Goal: Consume media (video, audio): Consume media (video, audio)

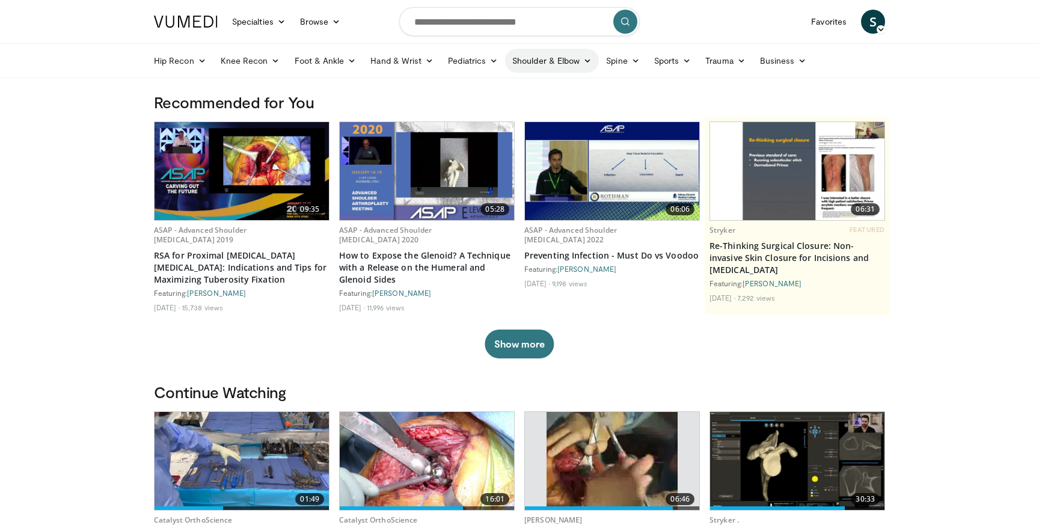
click at [573, 59] on link "Shoulder & Elbow" at bounding box center [552, 61] width 94 height 24
click at [481, 111] on link "Shoulder" at bounding box center [526, 108] width 143 height 19
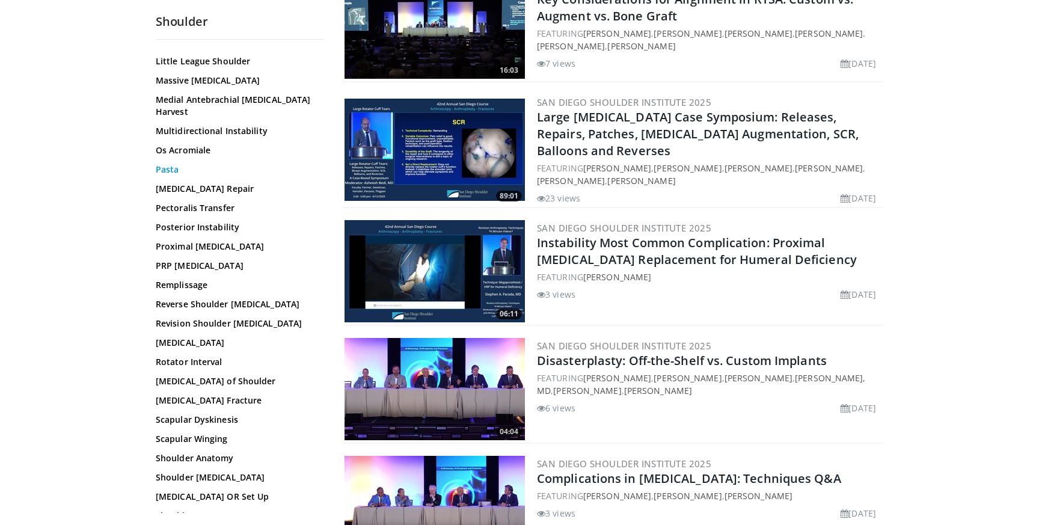
scroll to position [802, 0]
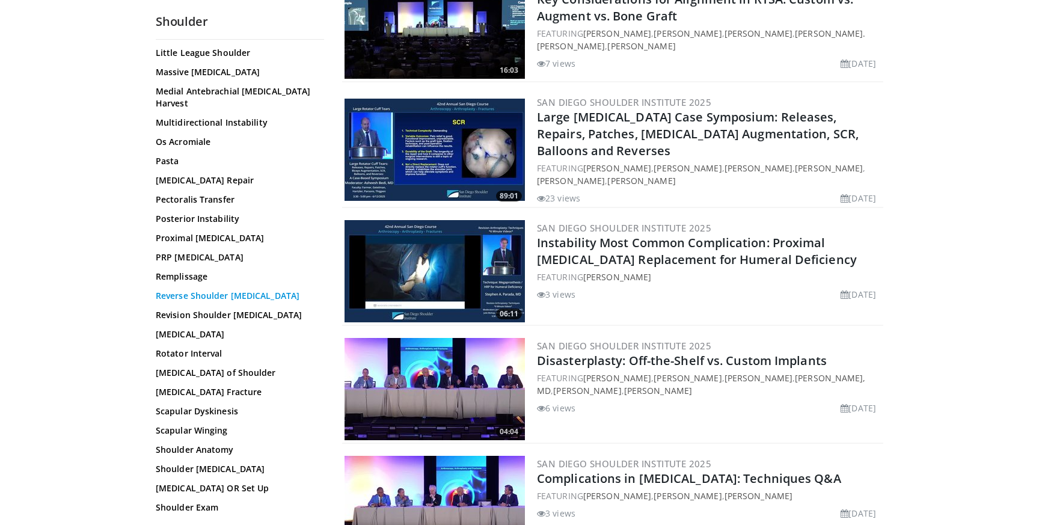
click at [214, 290] on link "Reverse Shoulder [MEDICAL_DATA]" at bounding box center [237, 296] width 162 height 12
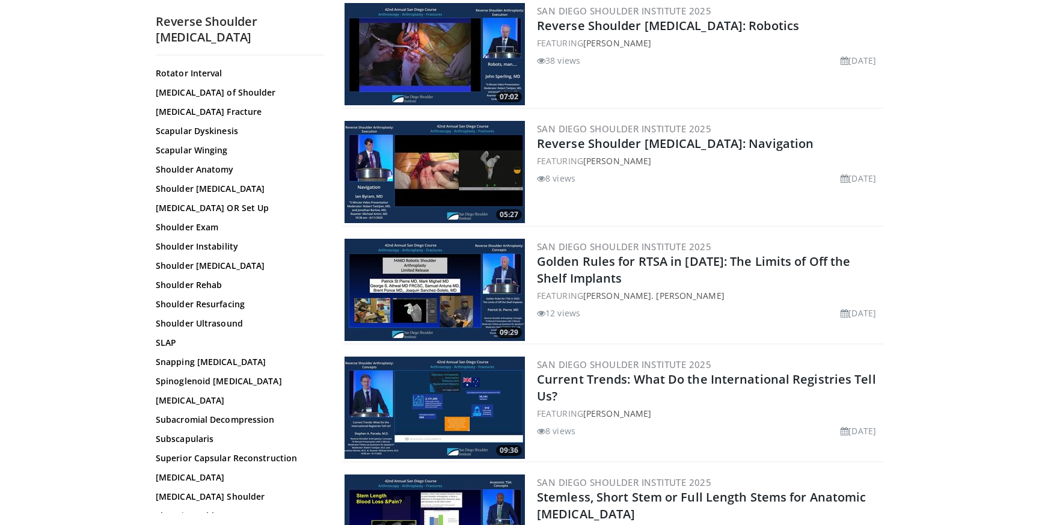
scroll to position [1121, 0]
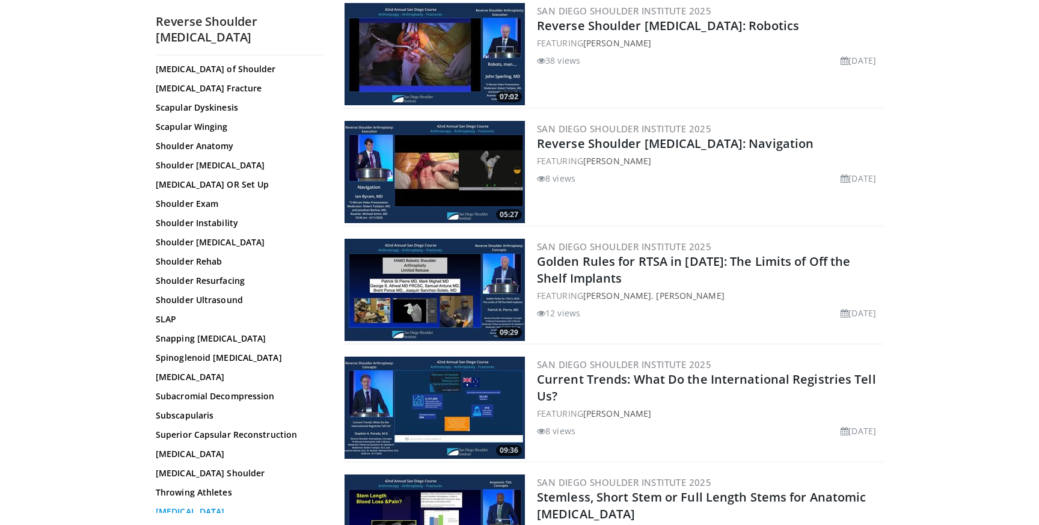
click at [205, 506] on link "[MEDICAL_DATA]" at bounding box center [237, 512] width 162 height 12
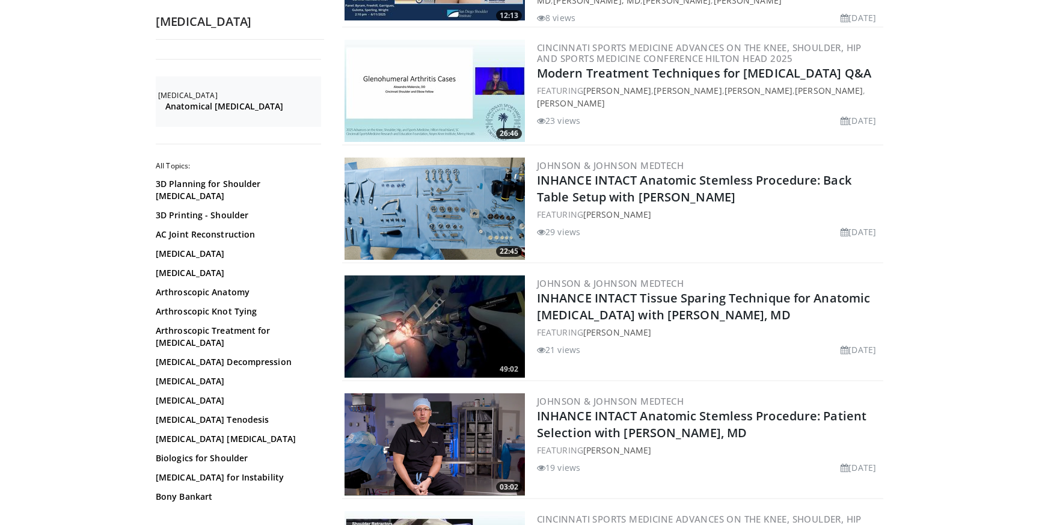
scroll to position [710, 0]
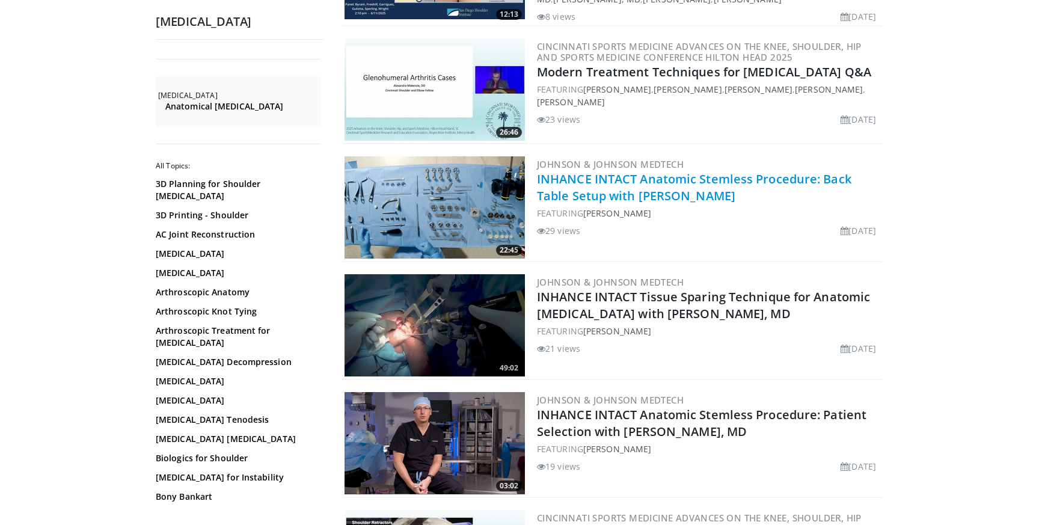
click at [577, 183] on link "INHANCE INTACT Anatomic Stemless Procedure: Back Table Setup with Stephen Orpha…" at bounding box center [694, 187] width 315 height 33
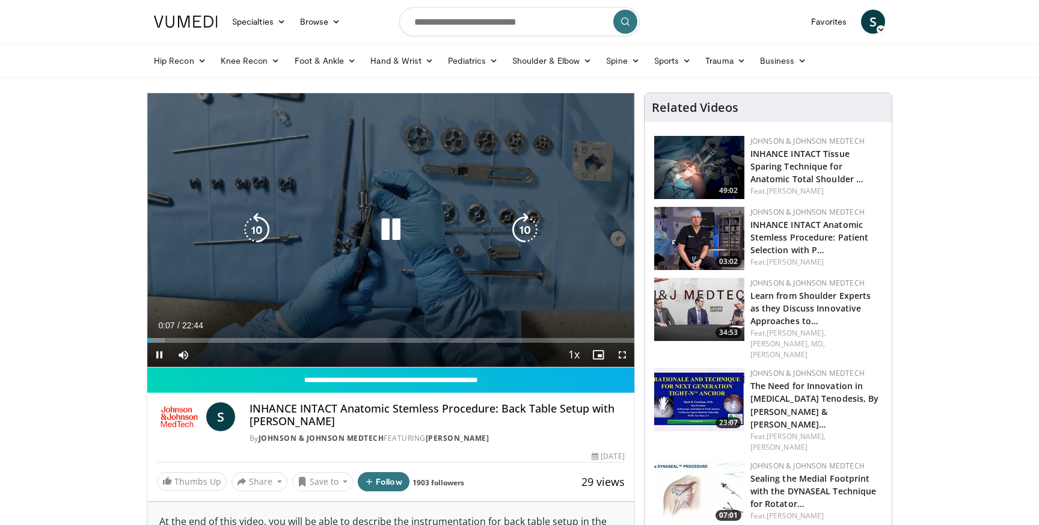
click at [513, 231] on icon "Video Player" at bounding box center [525, 230] width 34 height 34
click at [519, 230] on icon "Video Player" at bounding box center [525, 230] width 34 height 34
click at [510, 227] on icon "Video Player" at bounding box center [525, 230] width 34 height 34
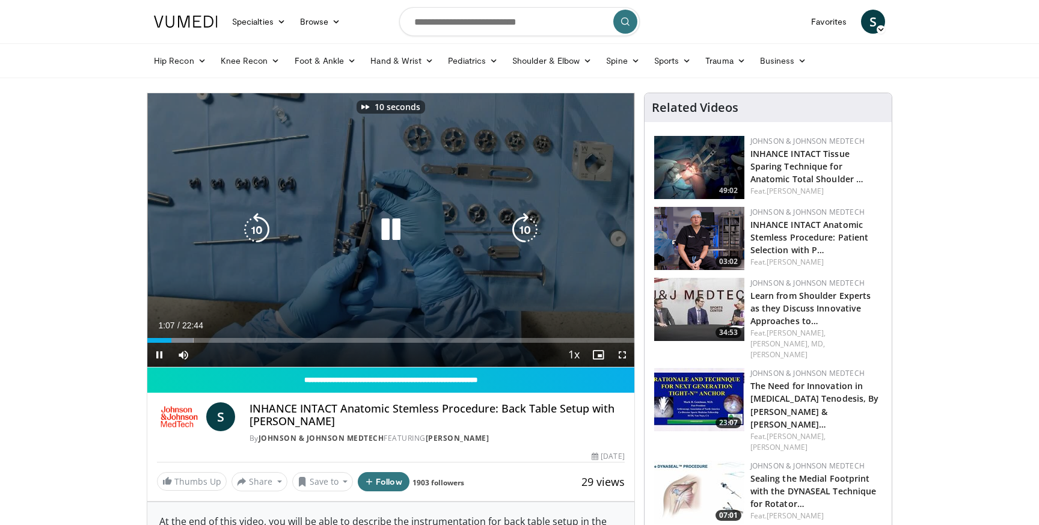
click at [510, 227] on icon "Video Player" at bounding box center [525, 230] width 34 height 34
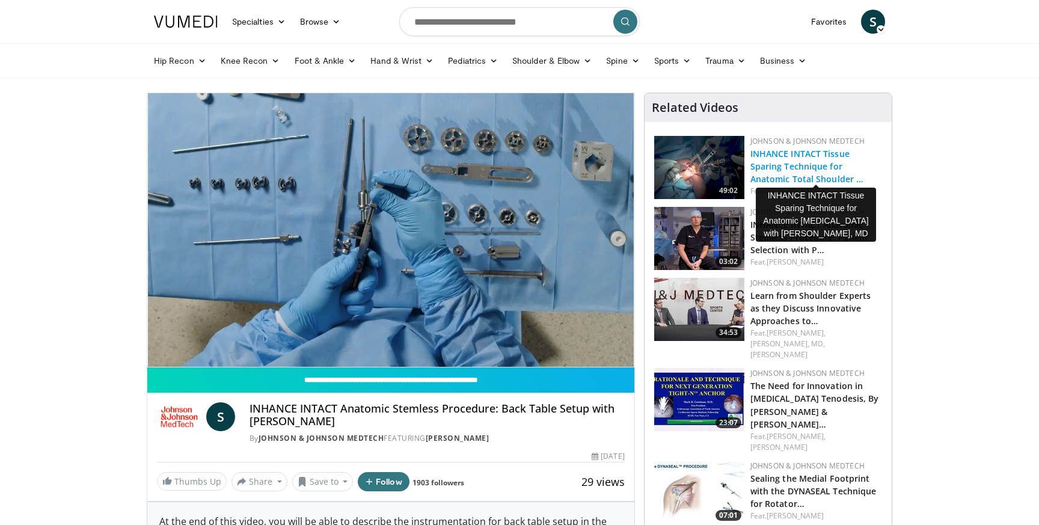
click at [805, 166] on link "INHANCE INTACT Tissue Sparing Technique for Anatomic Total Shoulder …" at bounding box center [808, 166] width 114 height 37
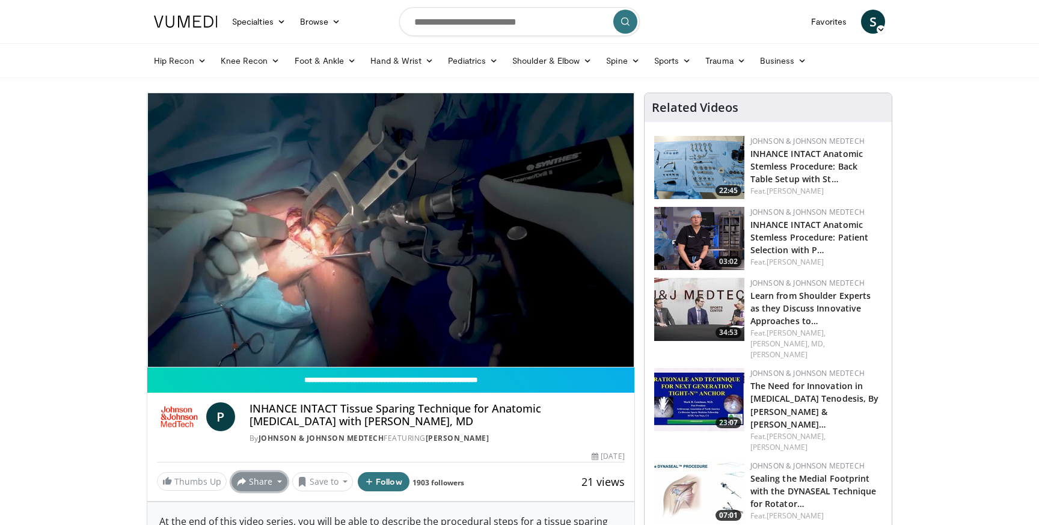
click at [277, 482] on button "Share" at bounding box center [260, 481] width 56 height 19
click at [262, 423] on span "E-mail" at bounding box center [258, 422] width 34 height 13
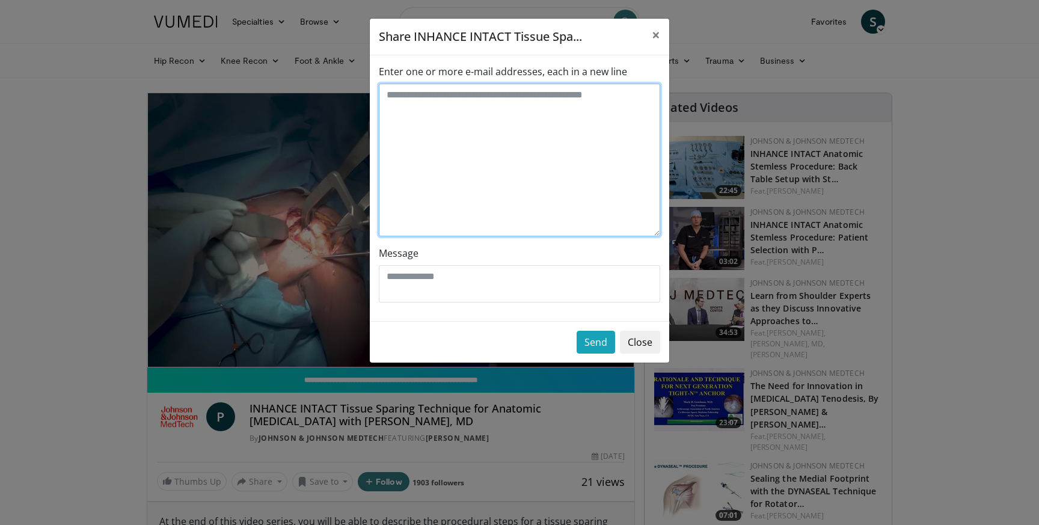
click at [543, 103] on textarea "Enter one or more e-mail addresses, each in a new line" at bounding box center [520, 160] width 282 height 153
type textarea "**********"
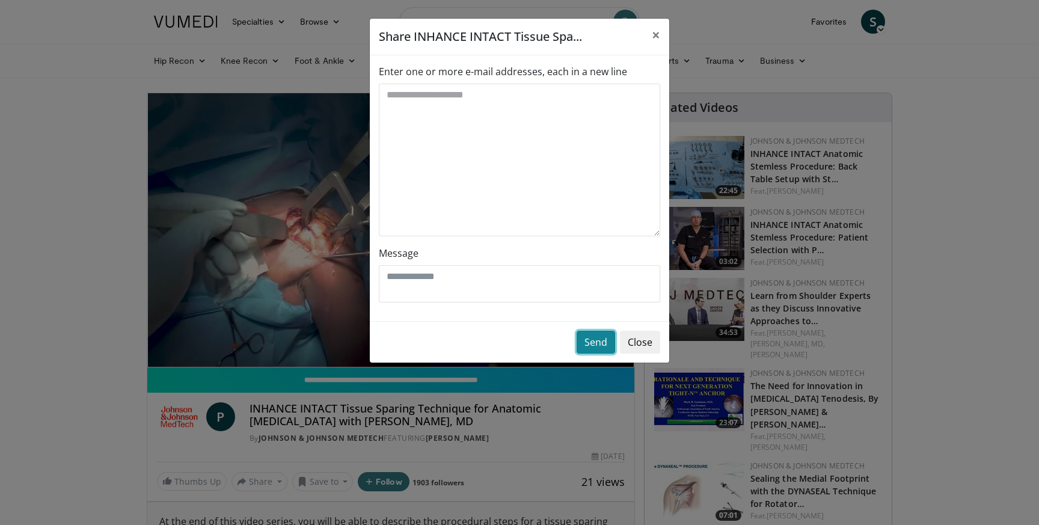
click at [601, 346] on button "Send" at bounding box center [596, 342] width 38 height 23
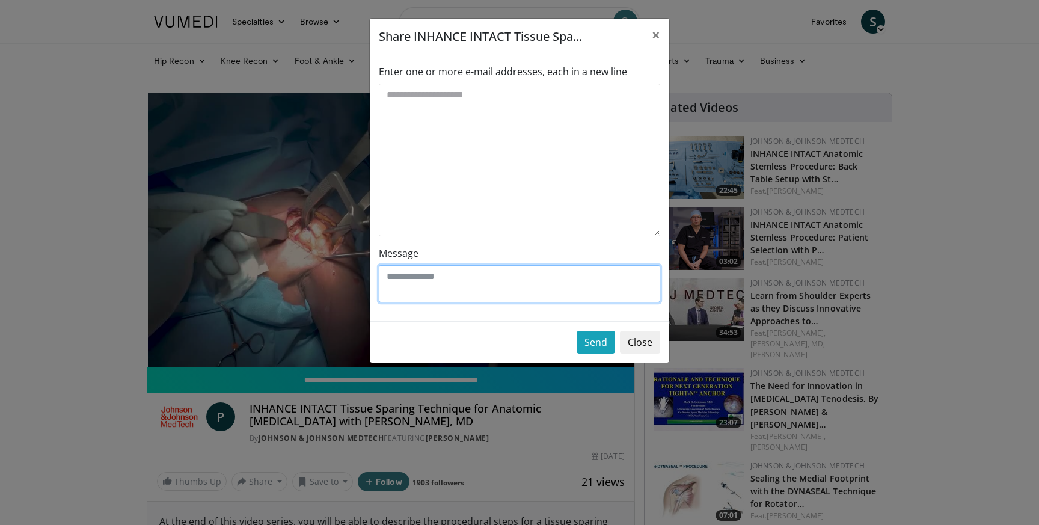
click at [540, 297] on textarea "Message" at bounding box center [520, 283] width 282 height 37
click at [540, 297] on textarea "**" at bounding box center [520, 283] width 282 height 37
type textarea "*"
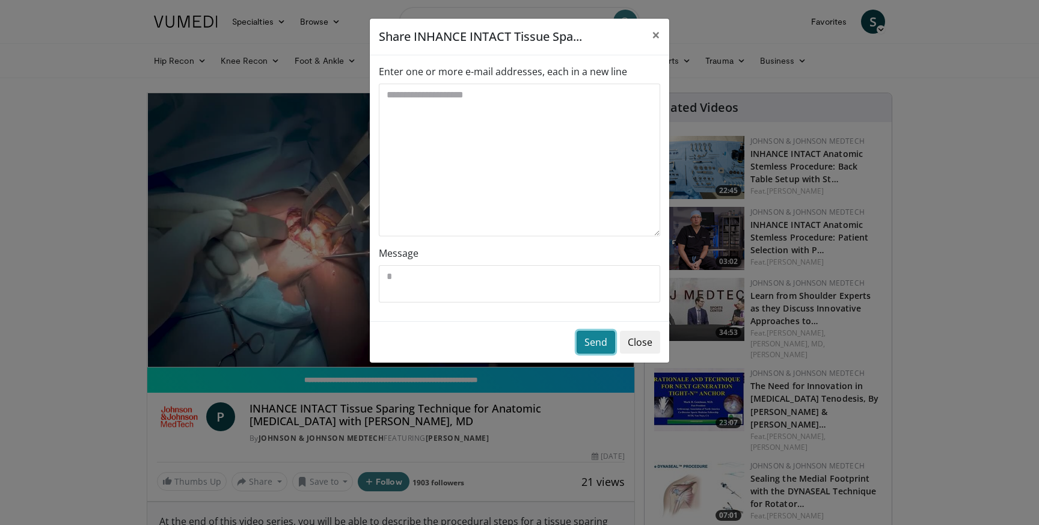
click at [595, 346] on button "Send" at bounding box center [596, 342] width 38 height 23
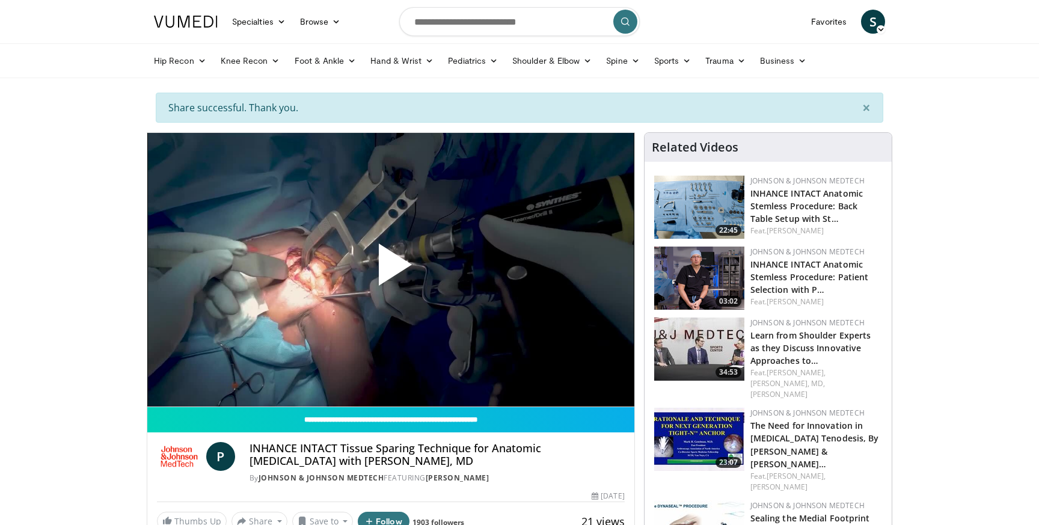
click at [391, 269] on span "Video Player" at bounding box center [391, 269] width 0 height 0
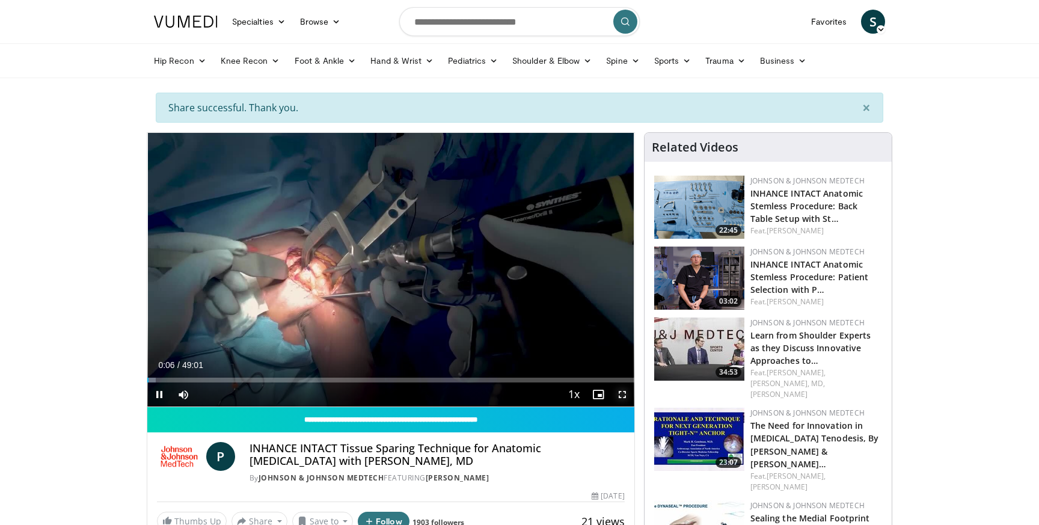
click at [621, 392] on span "Video Player" at bounding box center [623, 395] width 24 height 24
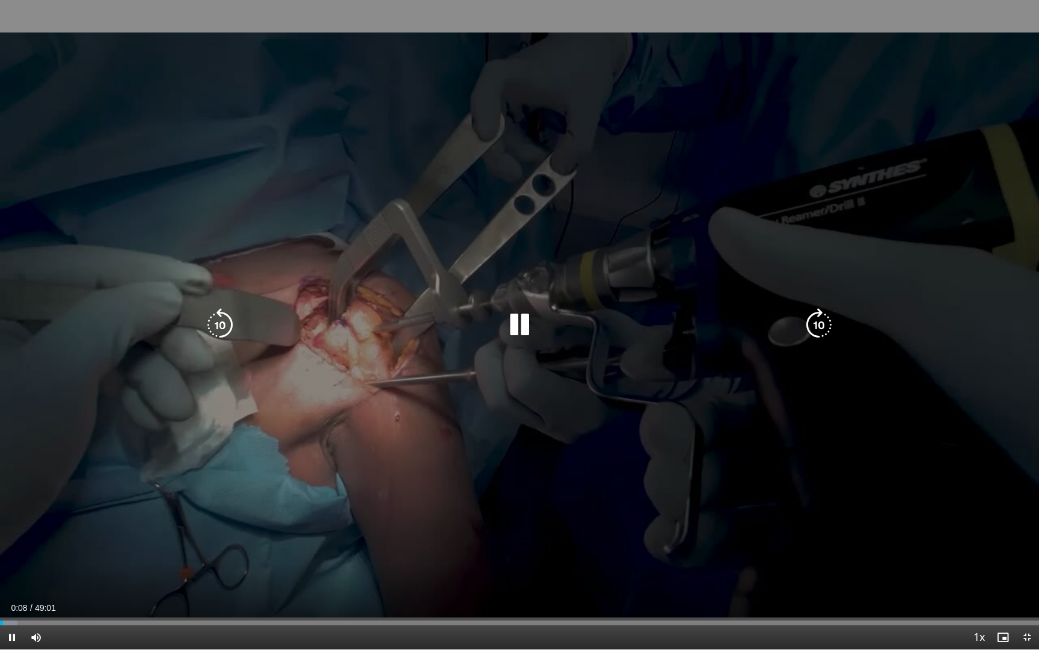
click at [823, 324] on icon "Video Player" at bounding box center [819, 325] width 34 height 34
click at [814, 327] on icon "Video Player" at bounding box center [819, 325] width 34 height 34
click at [828, 324] on icon "Video Player" at bounding box center [819, 325] width 34 height 34
click at [818, 318] on icon "Video Player" at bounding box center [819, 325] width 34 height 34
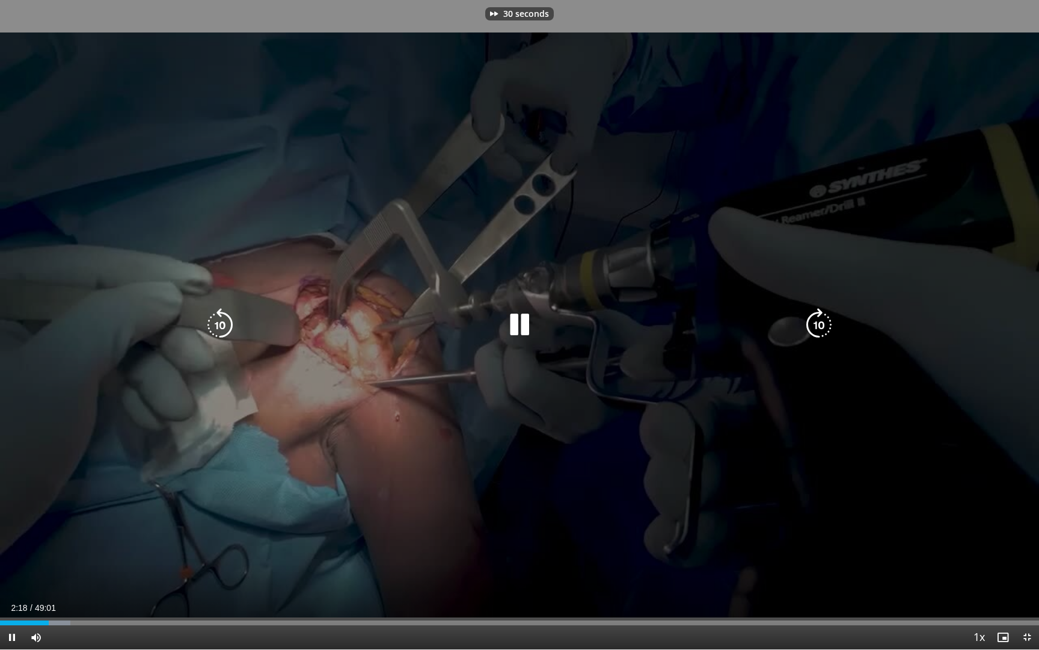
click at [818, 318] on icon "Video Player" at bounding box center [819, 325] width 34 height 34
click at [820, 322] on div "50 seconds Tap to unmute" at bounding box center [519, 324] width 1039 height 649
click at [520, 319] on icon "Video Player" at bounding box center [520, 325] width 34 height 34
click at [838, 324] on div "50 seconds Tap to unmute" at bounding box center [519, 324] width 1039 height 649
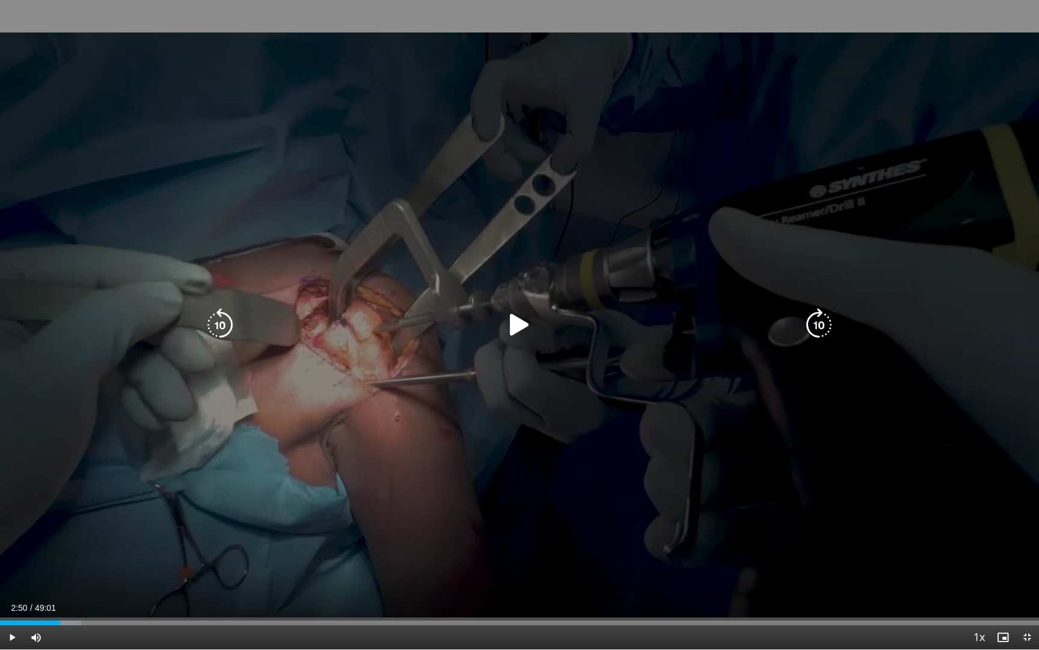
click at [822, 322] on icon "Video Player" at bounding box center [819, 325] width 34 height 34
click at [515, 329] on icon "Video Player" at bounding box center [520, 325] width 34 height 34
click at [822, 327] on icon "Video Player" at bounding box center [819, 325] width 34 height 34
click at [821, 316] on icon "Video Player" at bounding box center [819, 325] width 34 height 34
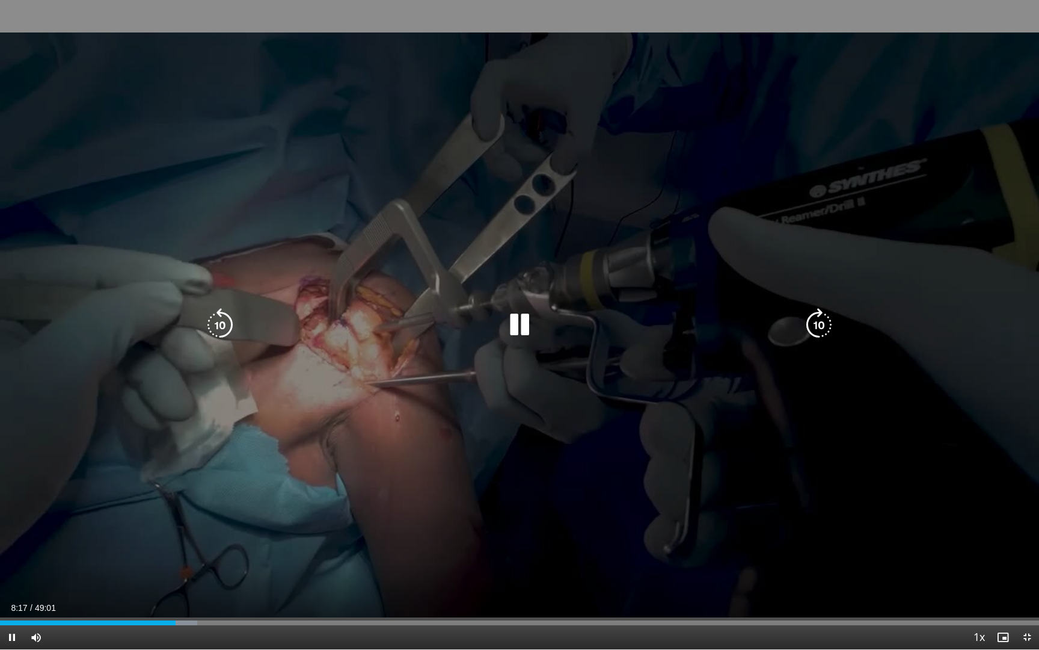
click at [824, 332] on icon "Video Player" at bounding box center [819, 325] width 34 height 34
click at [820, 327] on icon "Video Player" at bounding box center [819, 325] width 34 height 34
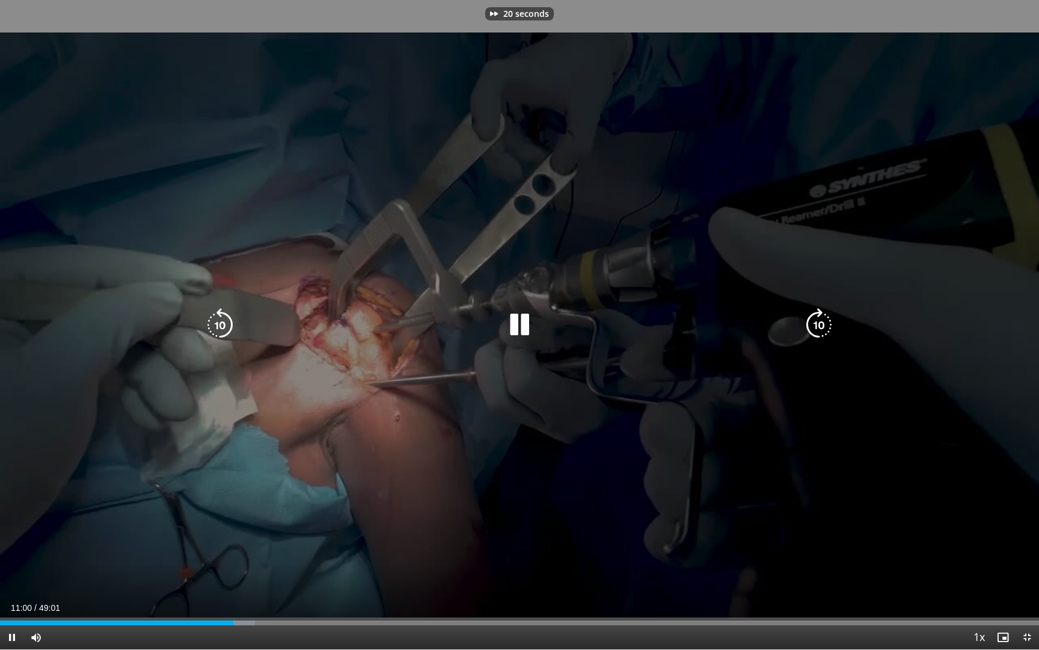
click at [820, 327] on icon "Video Player" at bounding box center [819, 325] width 34 height 34
click at [823, 328] on icon "Video Player" at bounding box center [819, 325] width 34 height 34
click at [833, 322] on icon "Video Player" at bounding box center [819, 325] width 34 height 34
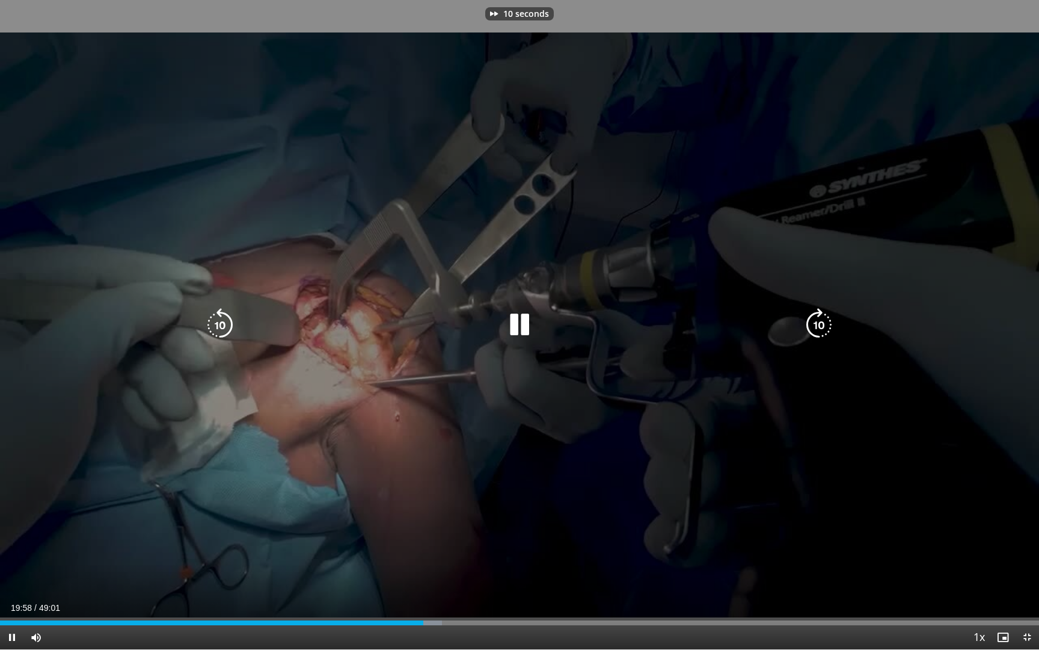
click at [833, 322] on icon "Video Player" at bounding box center [819, 325] width 34 height 34
click at [820, 326] on icon "Video Player" at bounding box center [819, 325] width 34 height 34
click at [822, 324] on icon "Video Player" at bounding box center [819, 325] width 34 height 34
click at [814, 325] on icon "Video Player" at bounding box center [819, 325] width 34 height 34
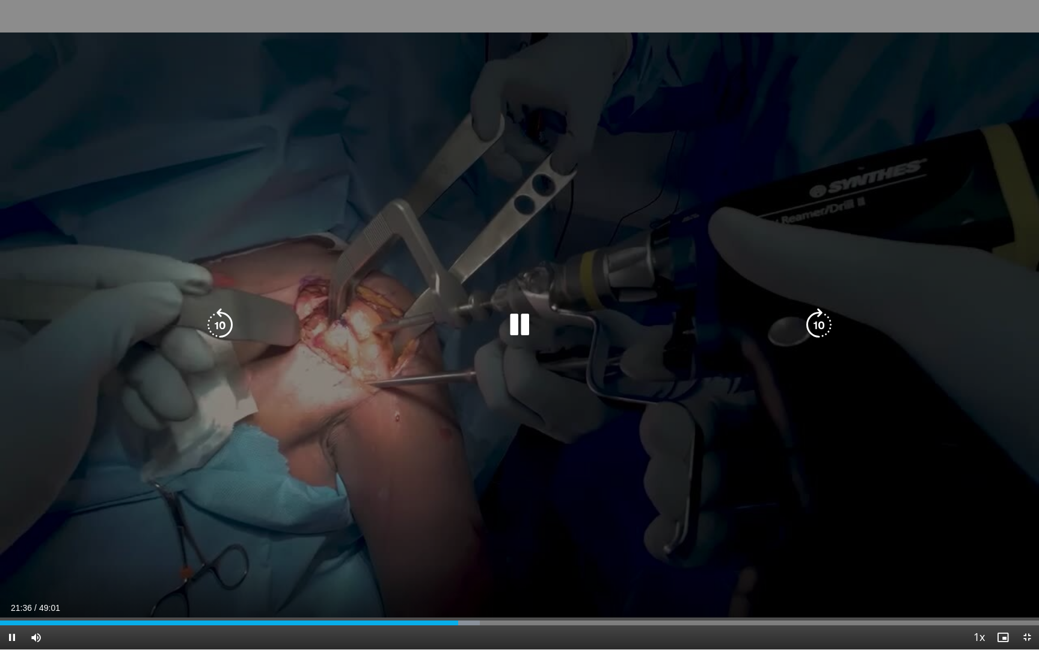
click at [814, 328] on icon "Video Player" at bounding box center [819, 325] width 34 height 34
click at [807, 325] on icon "Video Player" at bounding box center [819, 325] width 34 height 34
click at [834, 328] on icon "Video Player" at bounding box center [819, 325] width 34 height 34
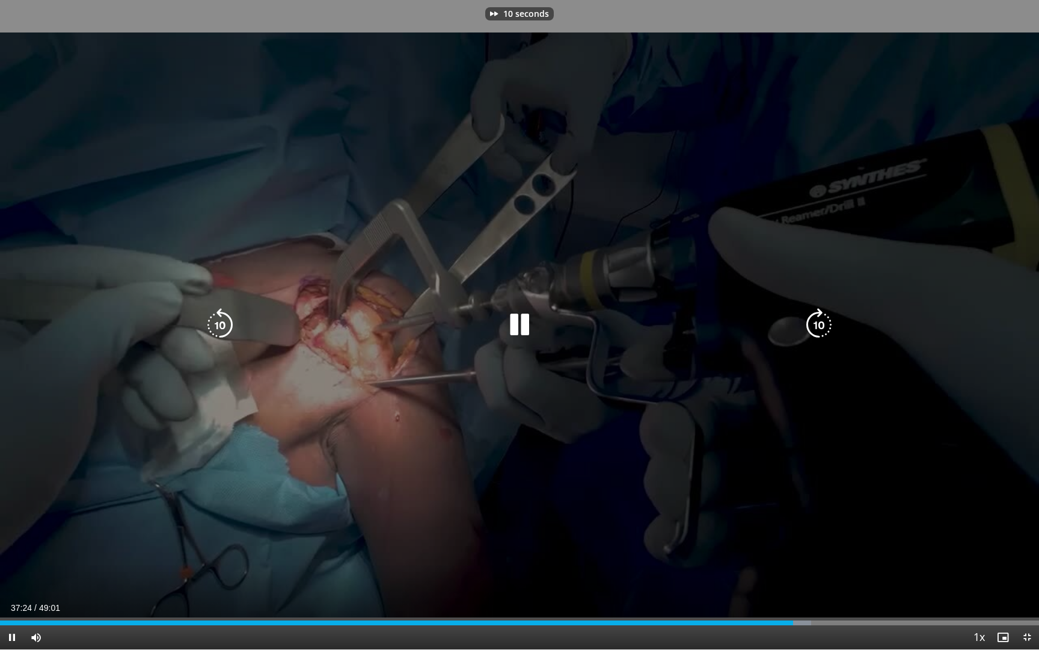
click at [834, 328] on icon "Video Player" at bounding box center [819, 325] width 34 height 34
click at [813, 321] on icon "Video Player" at bounding box center [819, 325] width 34 height 34
click at [815, 324] on icon "Video Player" at bounding box center [819, 325] width 34 height 34
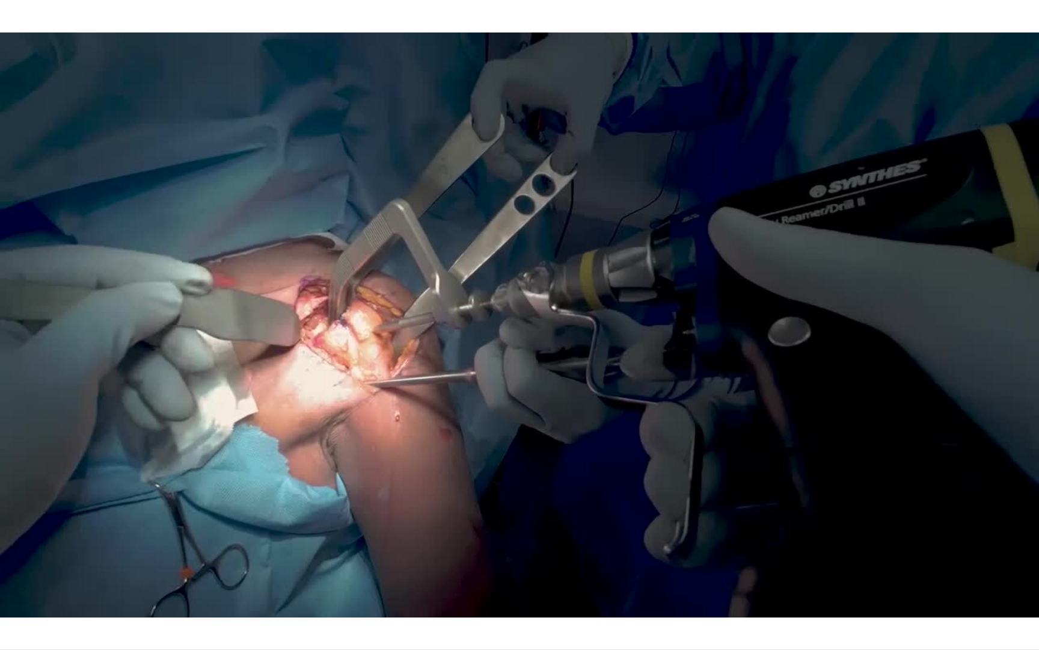
click at [815, 324] on div "10 seconds Tap to unmute" at bounding box center [519, 324] width 1039 height 649
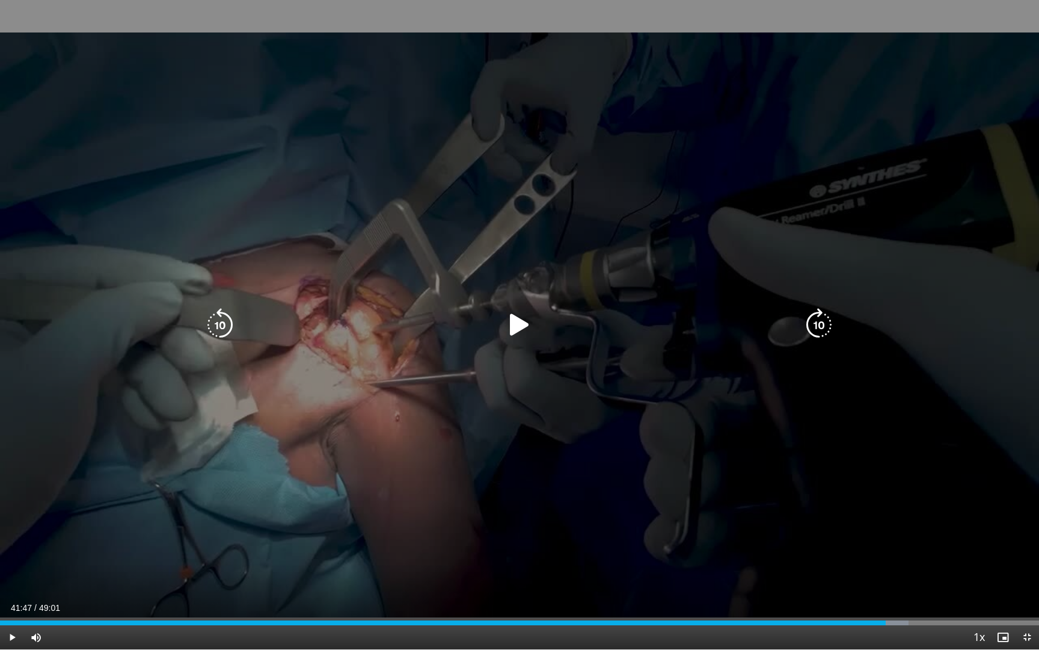
click at [526, 333] on icon "Video Player" at bounding box center [520, 325] width 34 height 34
click at [822, 322] on icon "Video Player" at bounding box center [819, 325] width 34 height 34
click at [807, 325] on icon "Video Player" at bounding box center [819, 325] width 34 height 34
click at [811, 323] on icon "Video Player" at bounding box center [819, 325] width 34 height 34
click at [826, 326] on icon "Video Player" at bounding box center [819, 325] width 34 height 34
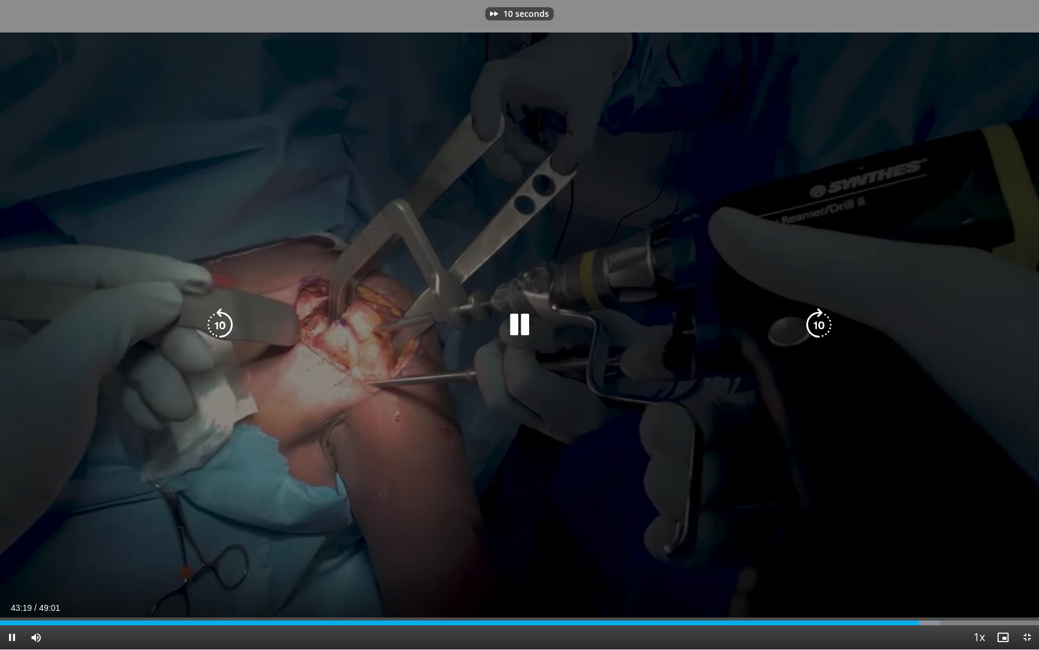
click at [826, 326] on icon "Video Player" at bounding box center [819, 325] width 34 height 34
click at [820, 326] on icon "Video Player" at bounding box center [819, 325] width 34 height 34
click at [814, 330] on icon "Video Player" at bounding box center [819, 325] width 34 height 34
click at [814, 331] on icon "Video Player" at bounding box center [819, 325] width 34 height 34
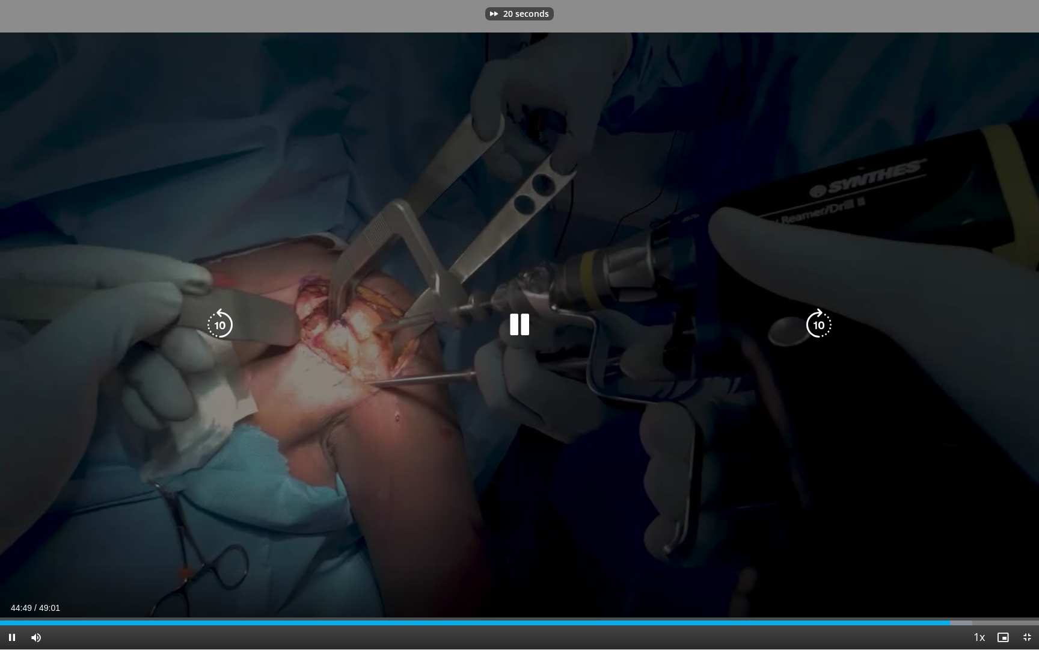
click at [821, 327] on icon "Video Player" at bounding box center [819, 325] width 34 height 34
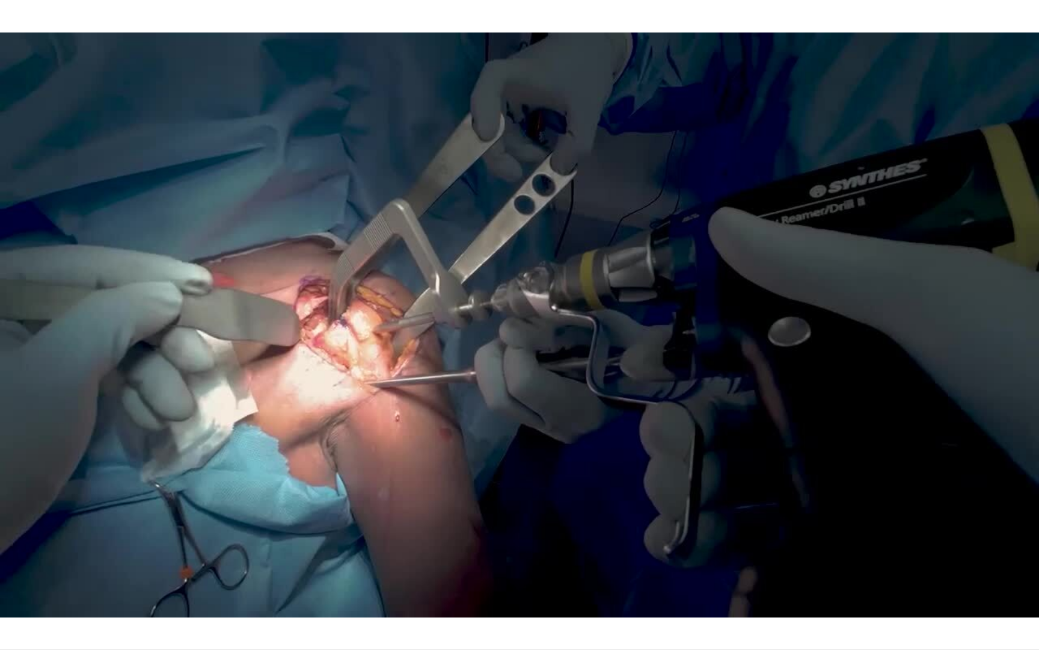
click at [821, 327] on div "30 seconds Tap to unmute" at bounding box center [519, 324] width 1039 height 649
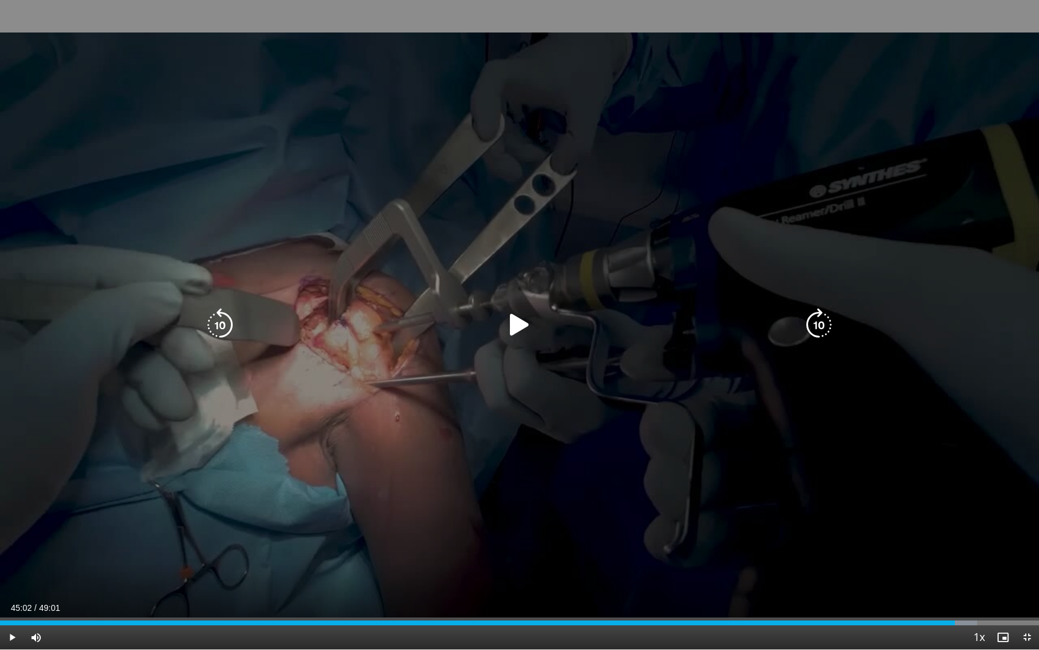
click at [825, 327] on icon "Video Player" at bounding box center [819, 325] width 34 height 34
click at [519, 323] on icon "Video Player" at bounding box center [520, 325] width 34 height 34
click at [816, 330] on icon "Video Player" at bounding box center [819, 325] width 34 height 34
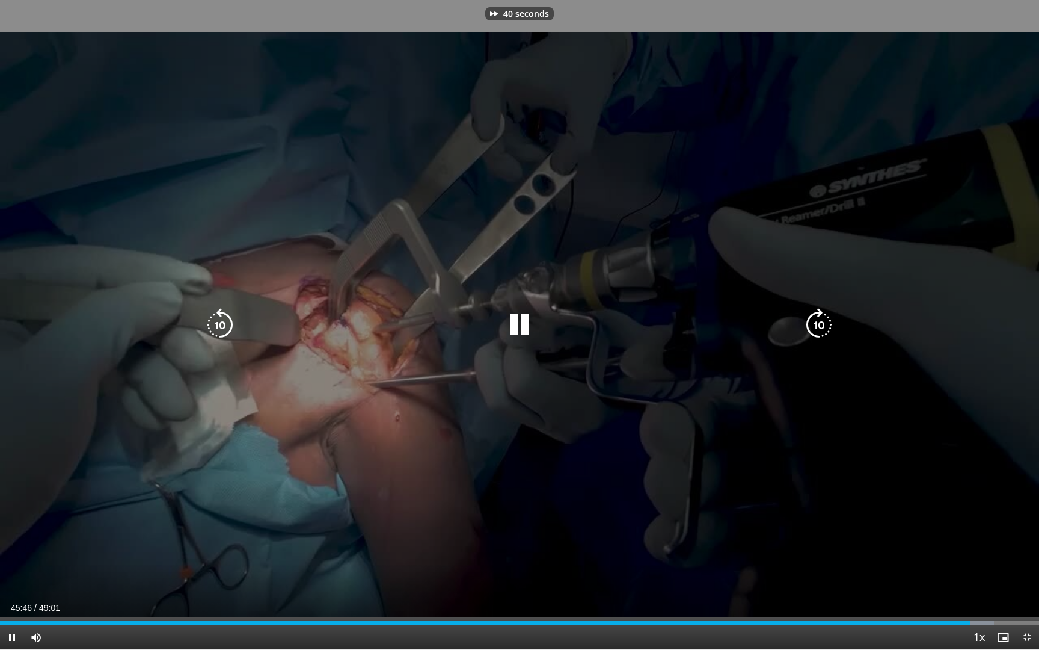
click at [816, 330] on icon "Video Player" at bounding box center [819, 325] width 34 height 34
click at [820, 328] on icon "Video Player" at bounding box center [819, 325] width 34 height 34
click at [821, 326] on icon "Video Player" at bounding box center [819, 325] width 34 height 34
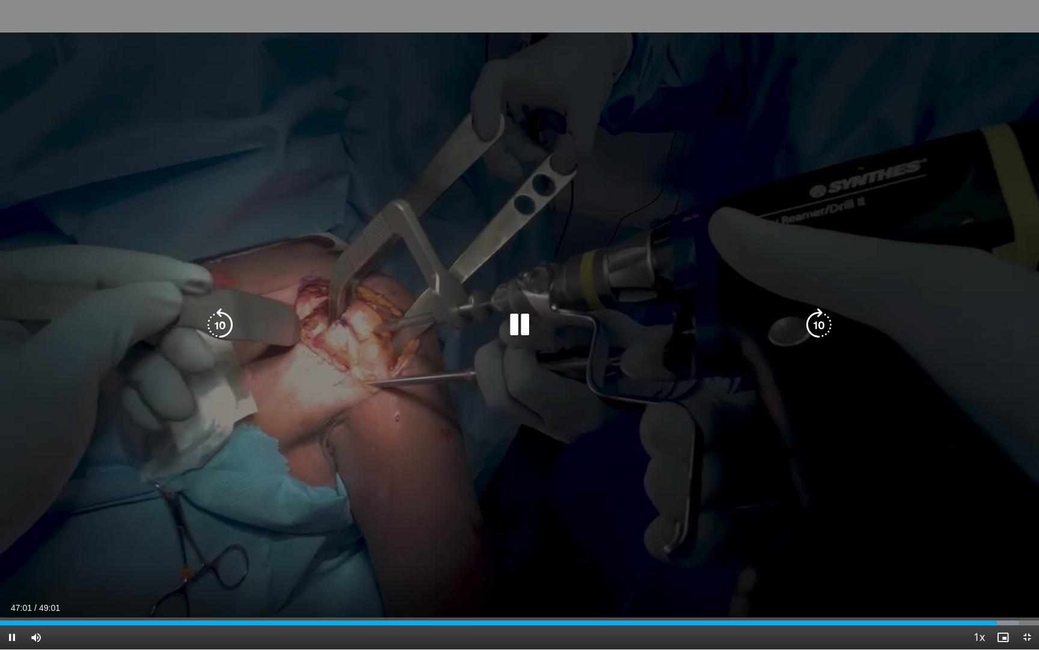
click at [821, 326] on icon "Video Player" at bounding box center [819, 325] width 34 height 34
click at [821, 327] on icon "Video Player" at bounding box center [819, 325] width 34 height 34
click at [12, 29] on div "20 seconds Tap to unmute" at bounding box center [519, 324] width 1039 height 649
